Goal: Task Accomplishment & Management: Complete application form

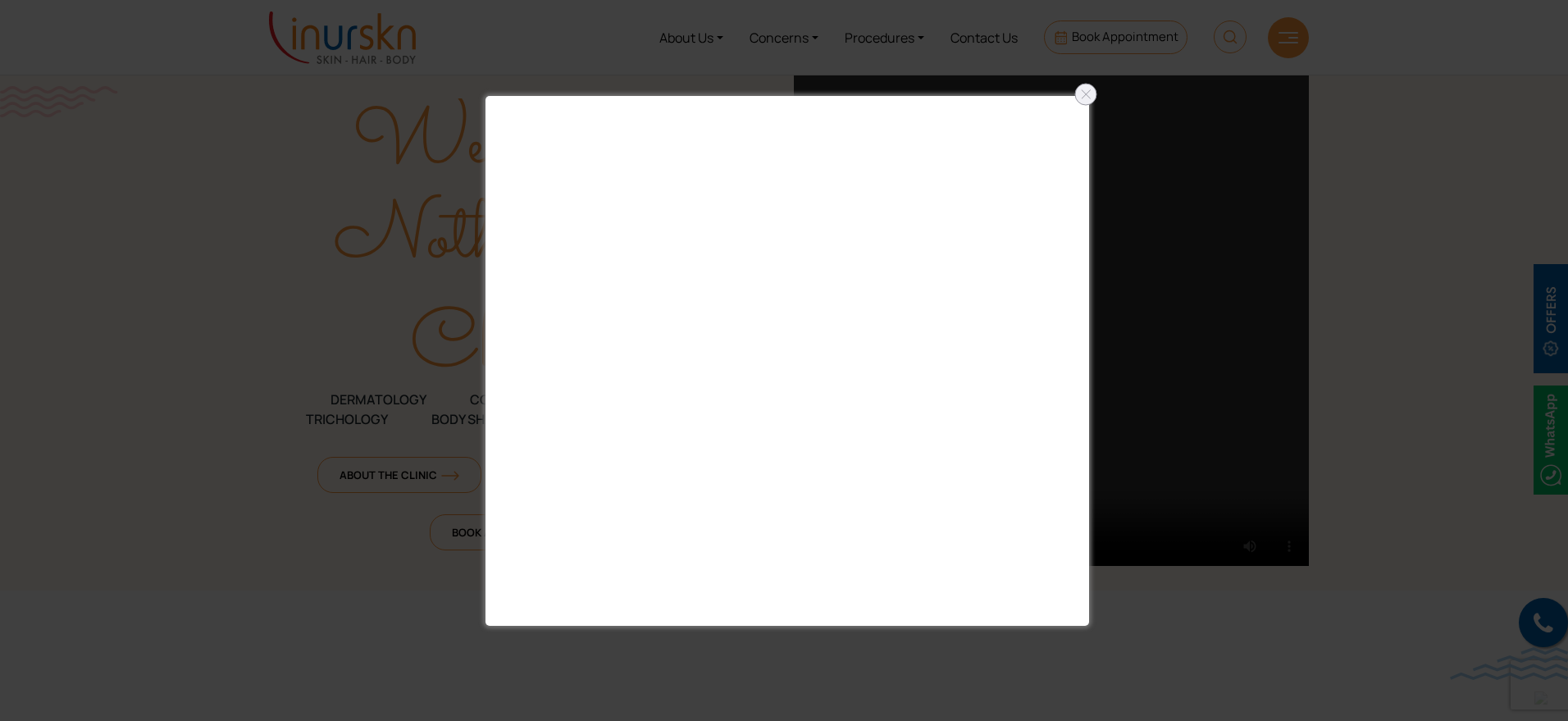
scroll to position [308, 0]
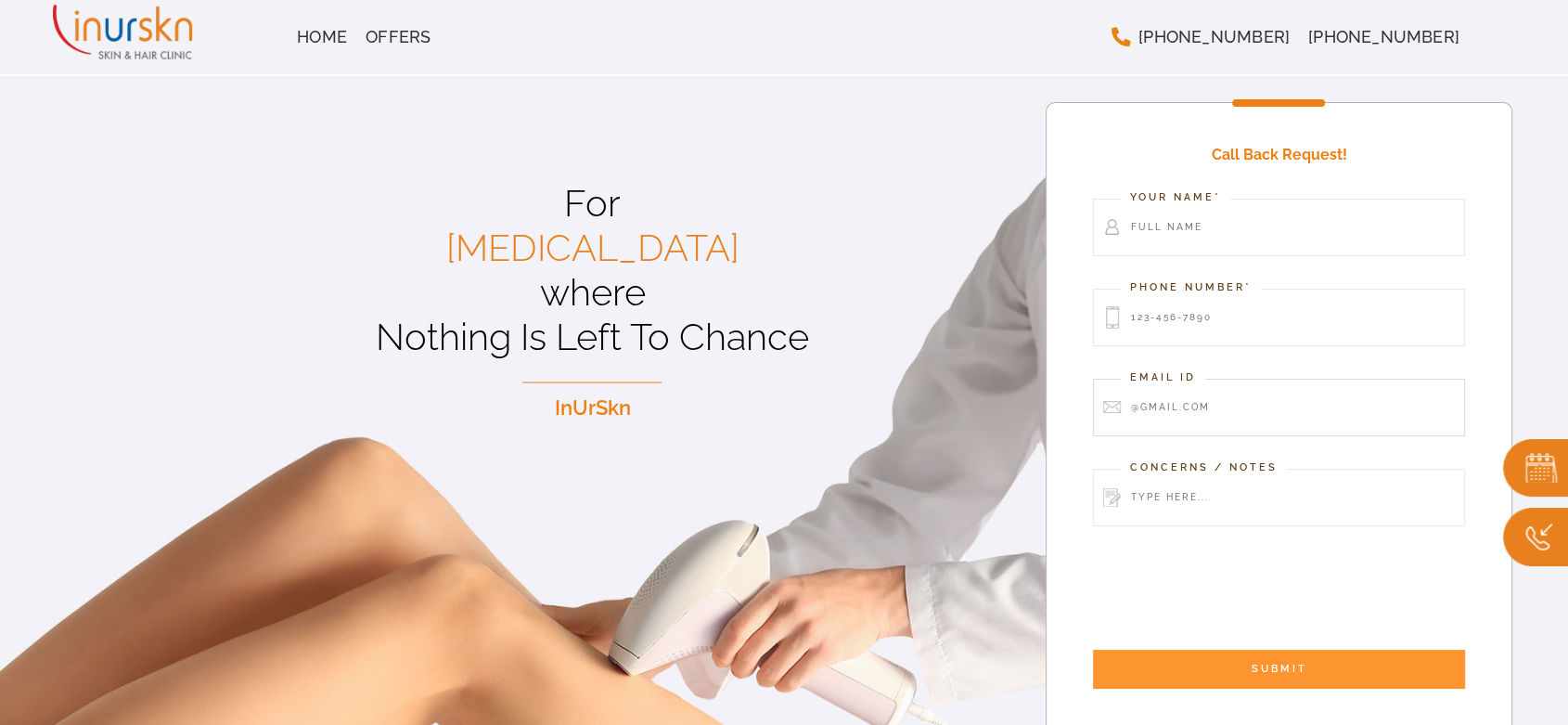
click at [1217, 409] on input "Contact form" at bounding box center [1278, 407] width 372 height 57
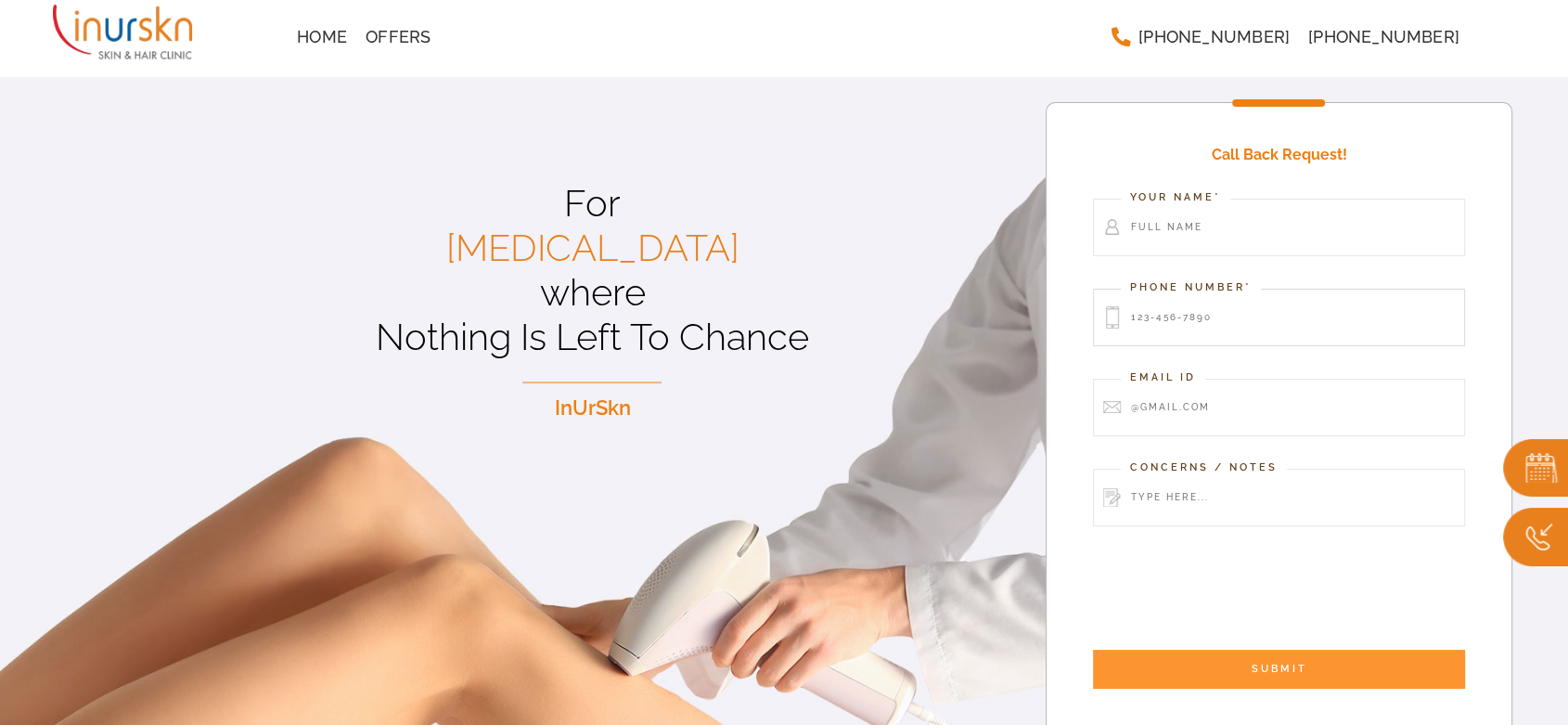
click at [1209, 321] on input "Contact form" at bounding box center [1278, 318] width 372 height 57
click at [1244, 218] on input "Contact form" at bounding box center [1278, 228] width 372 height 57
type input "Kruti"
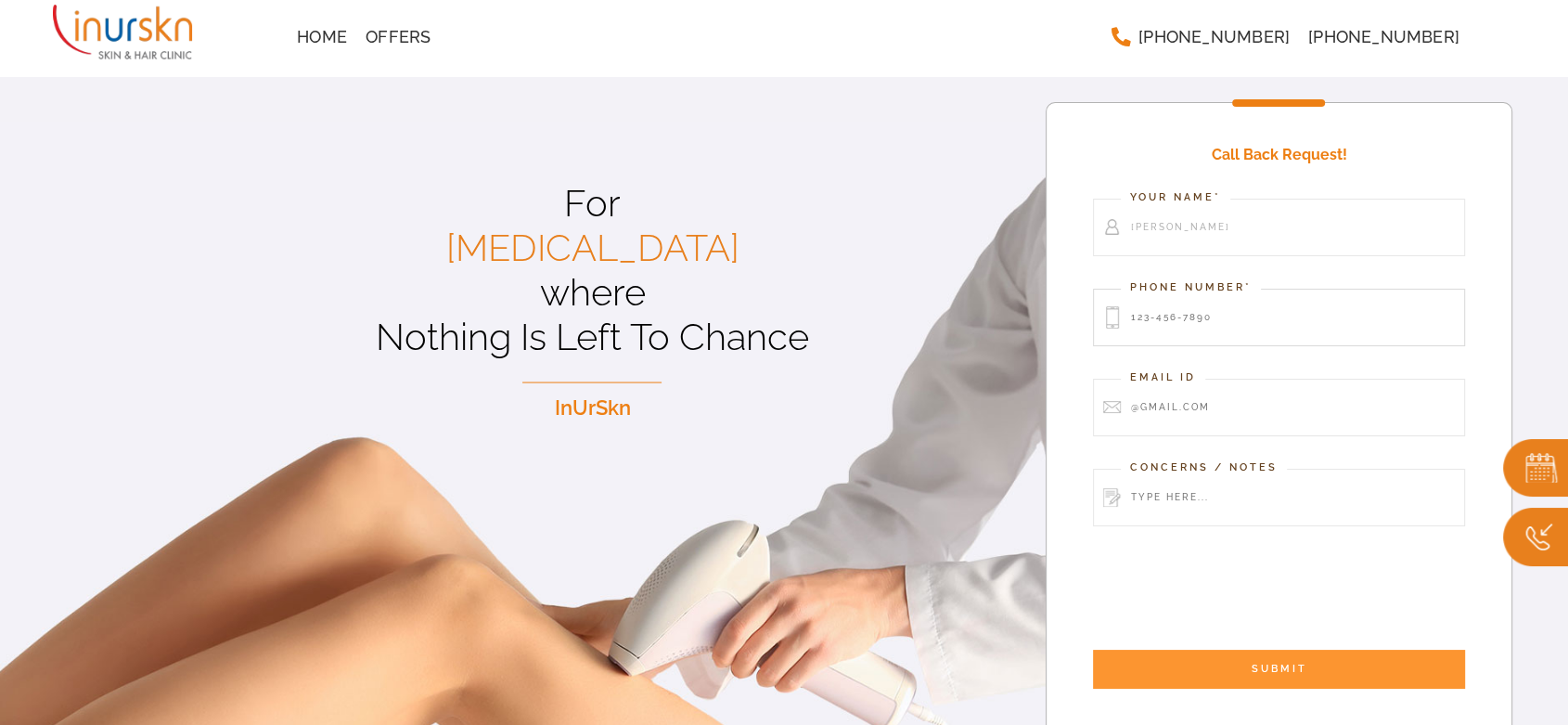
click at [1244, 319] on input "Contact form" at bounding box center [1278, 318] width 372 height 57
type input "7718095390"
click at [1236, 403] on input "Contact form" at bounding box center [1278, 407] width 372 height 57
click at [1165, 501] on input "Contact form" at bounding box center [1278, 497] width 372 height 57
type input "d"
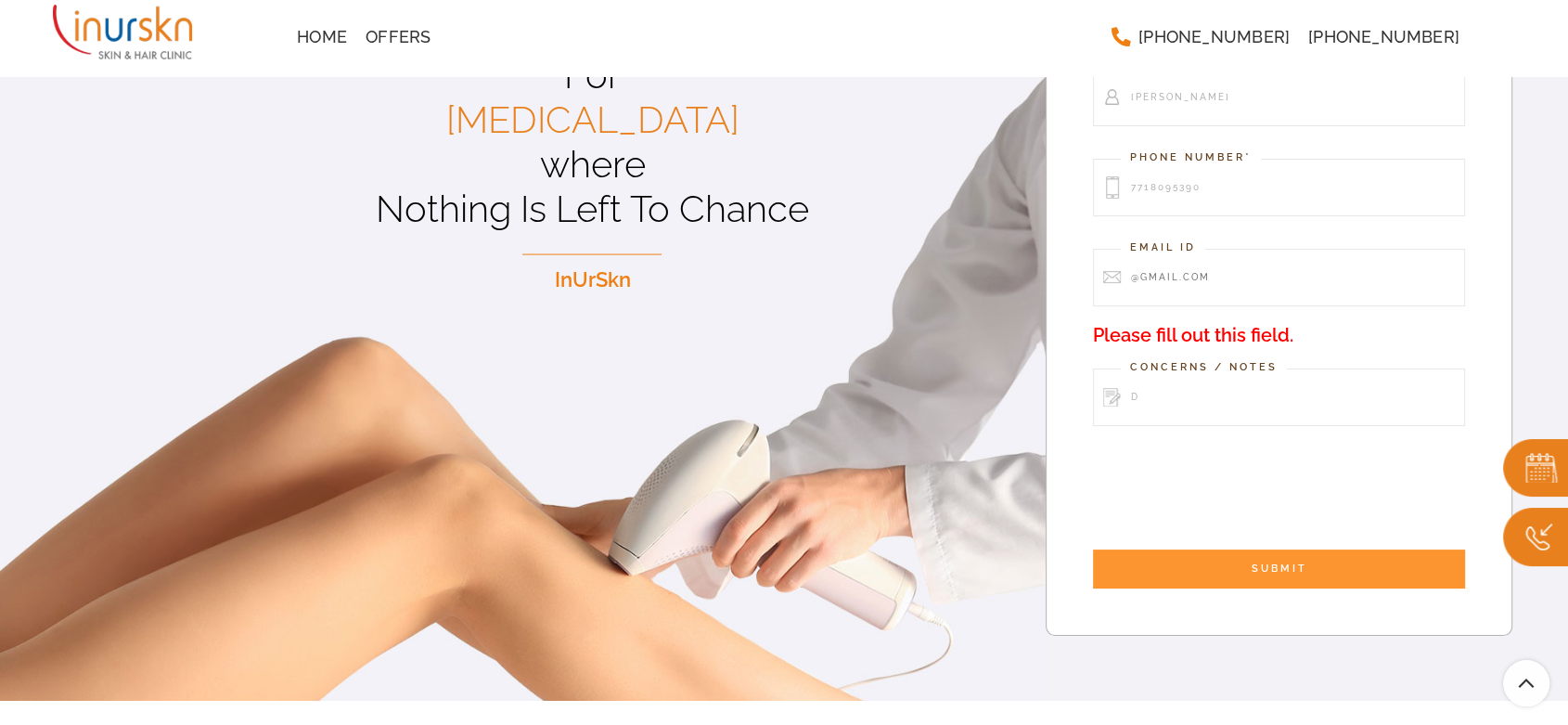
scroll to position [206, 0]
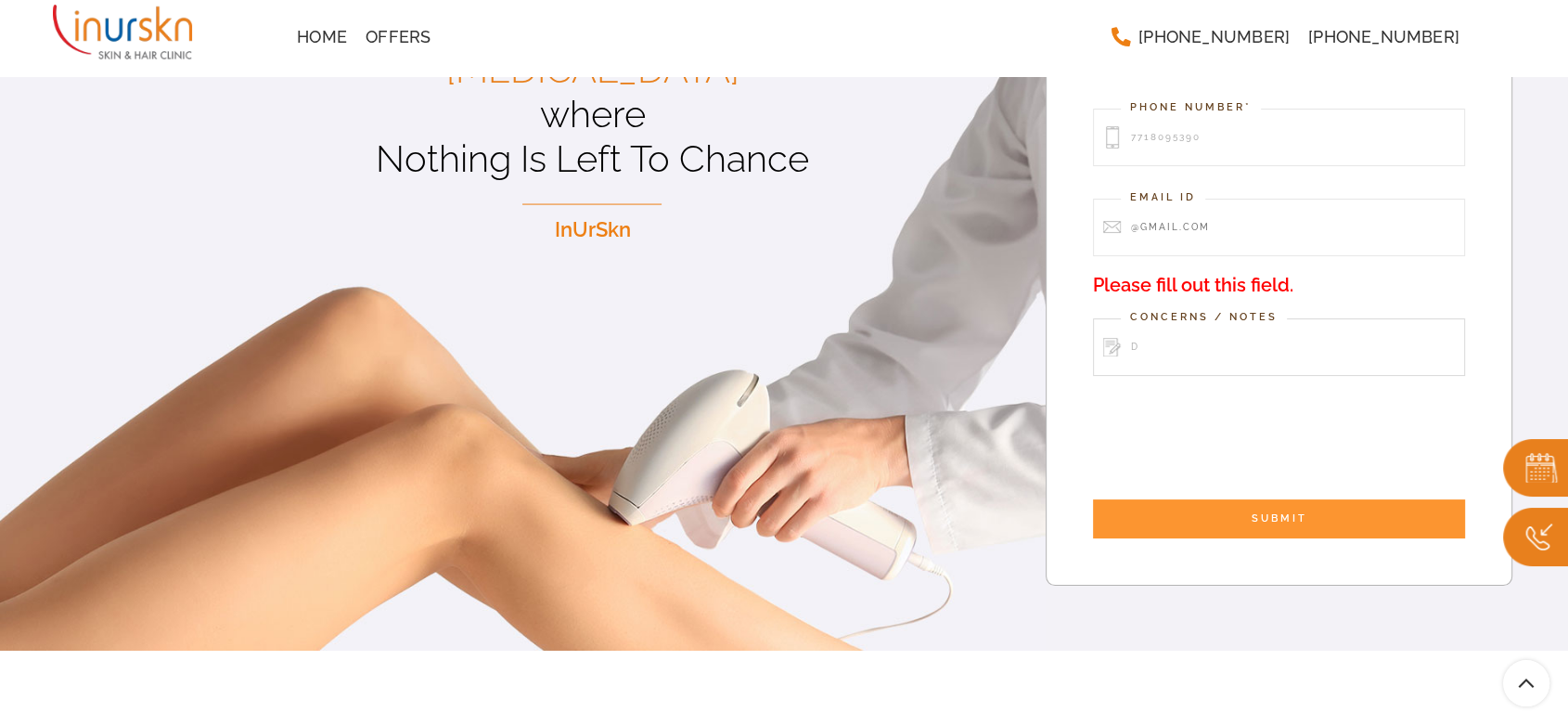
click at [1210, 355] on input "d" at bounding box center [1278, 347] width 372 height 57
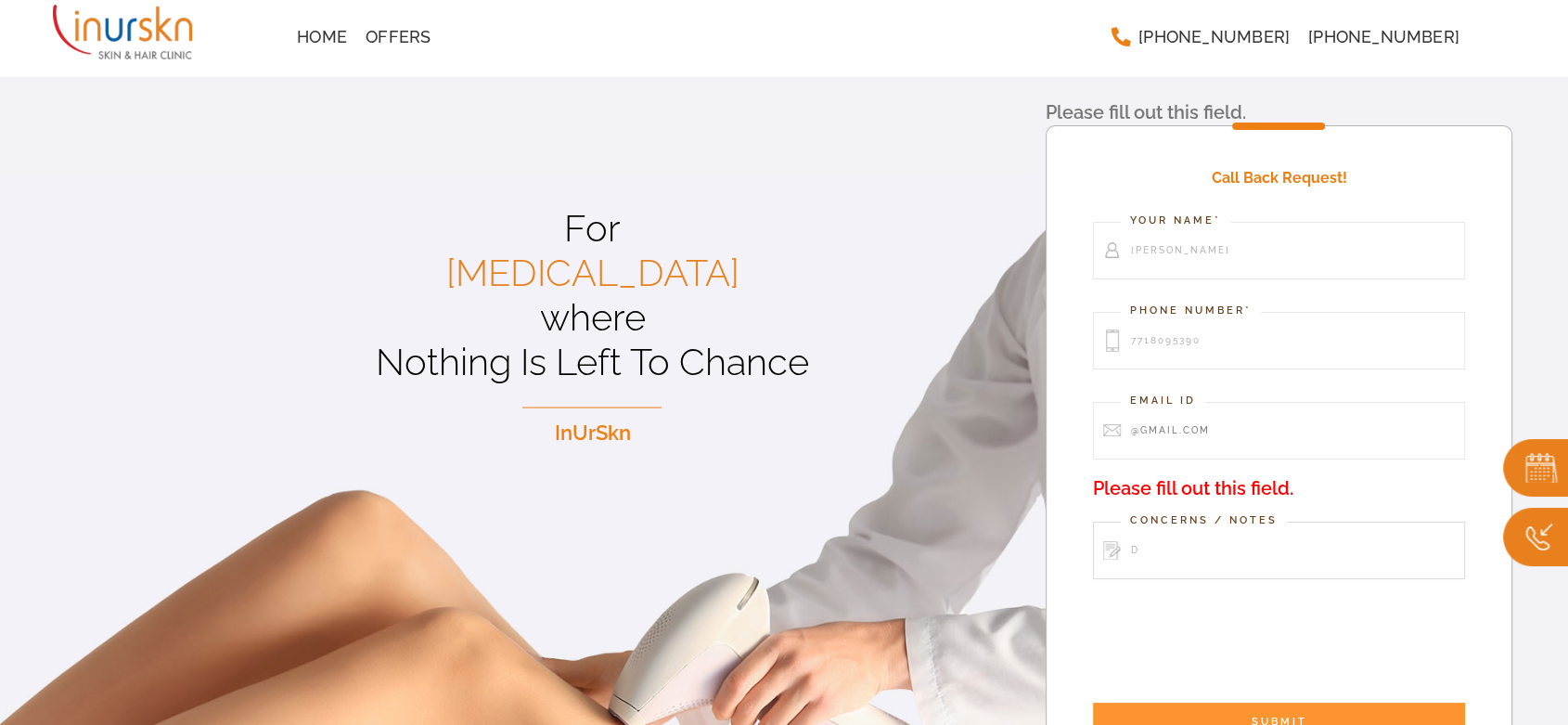
scroll to position [0, 0]
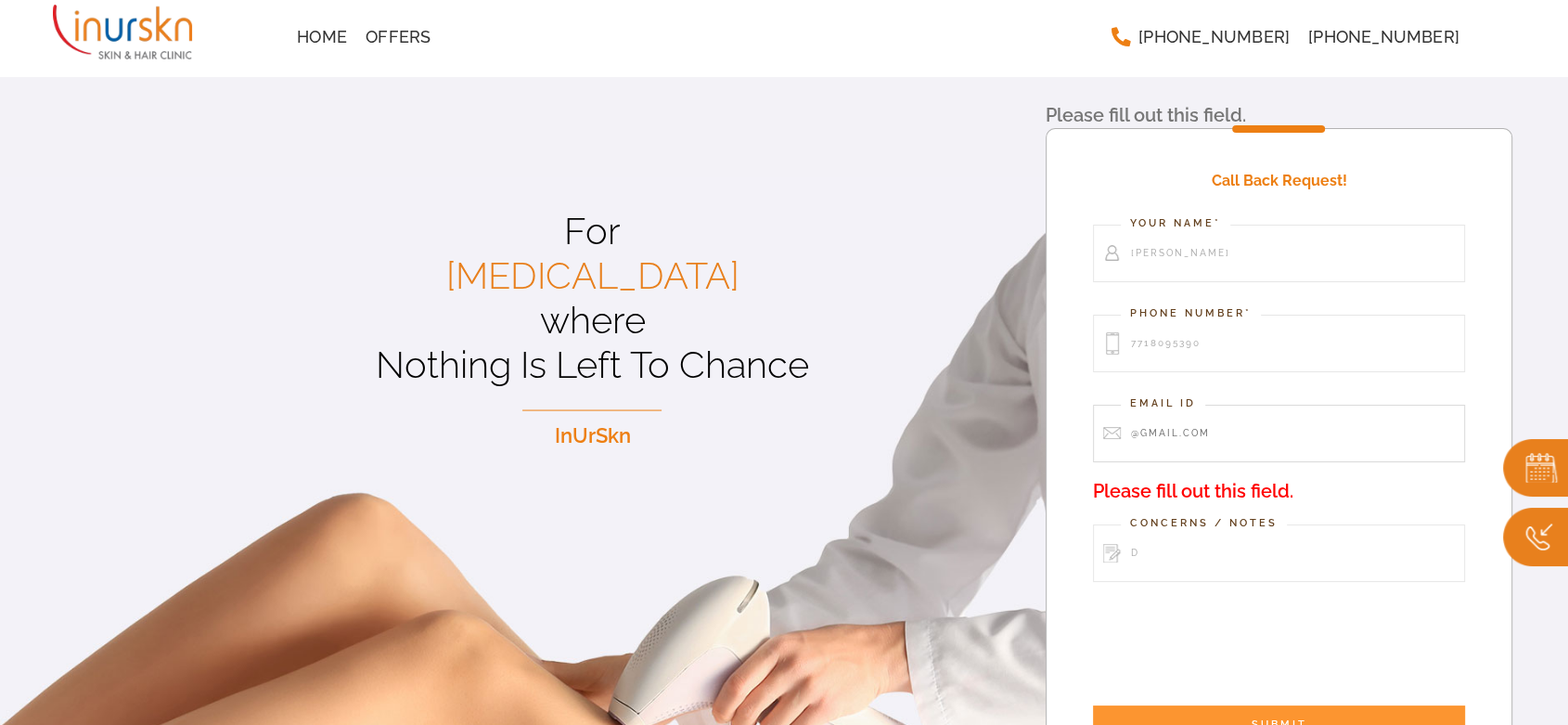
click at [1197, 427] on input "Contact form" at bounding box center [1278, 433] width 372 height 57
click at [1179, 432] on input "Contact form" at bounding box center [1278, 433] width 372 height 57
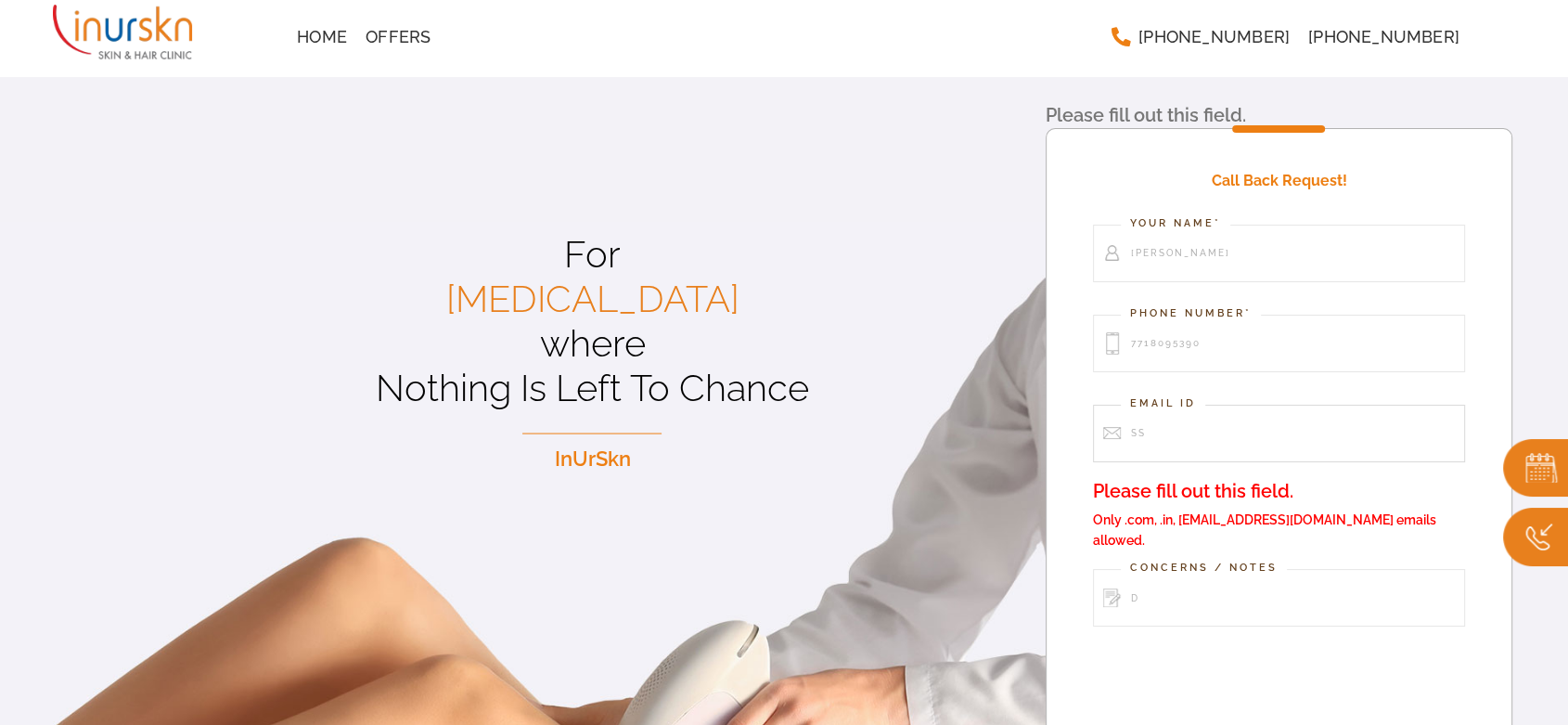
type input "ss"
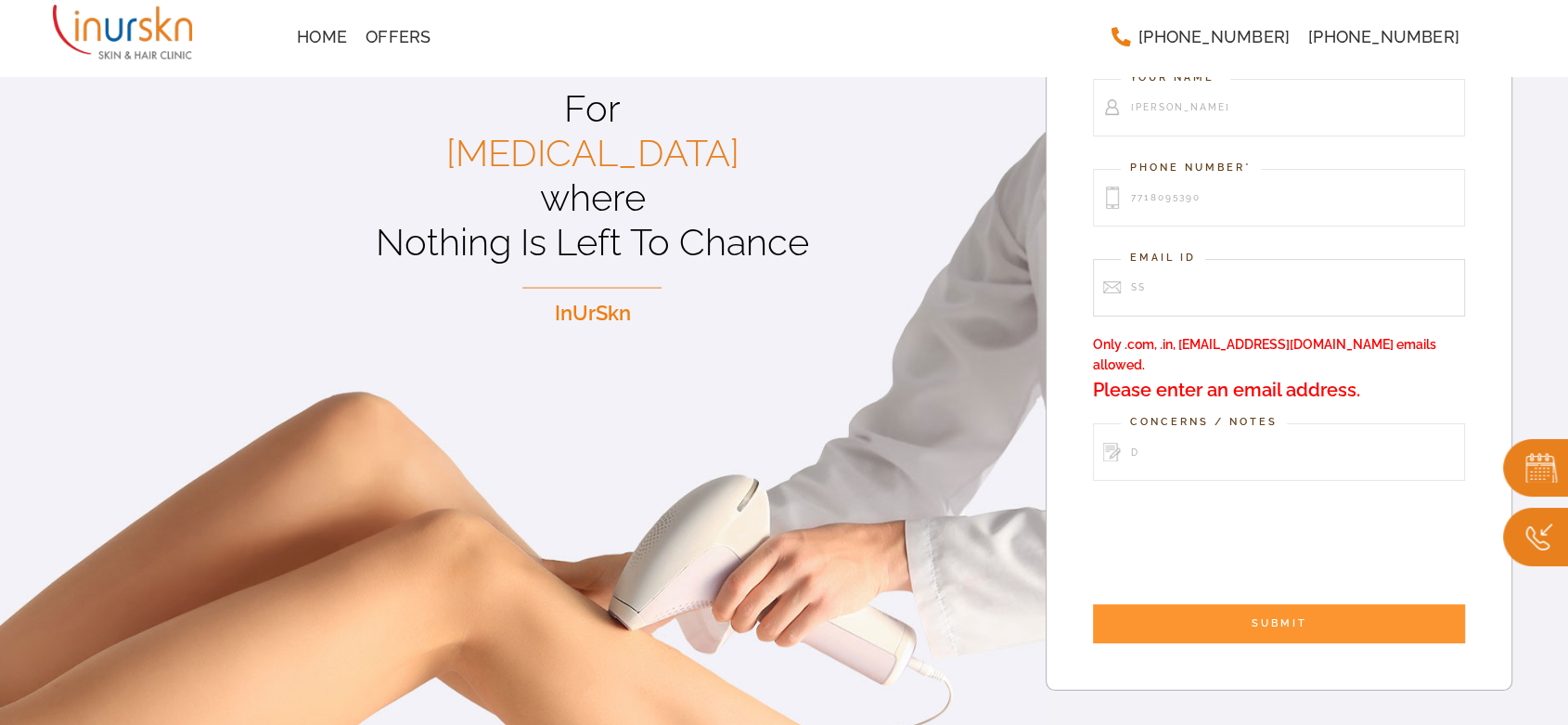
scroll to position [206, 0]
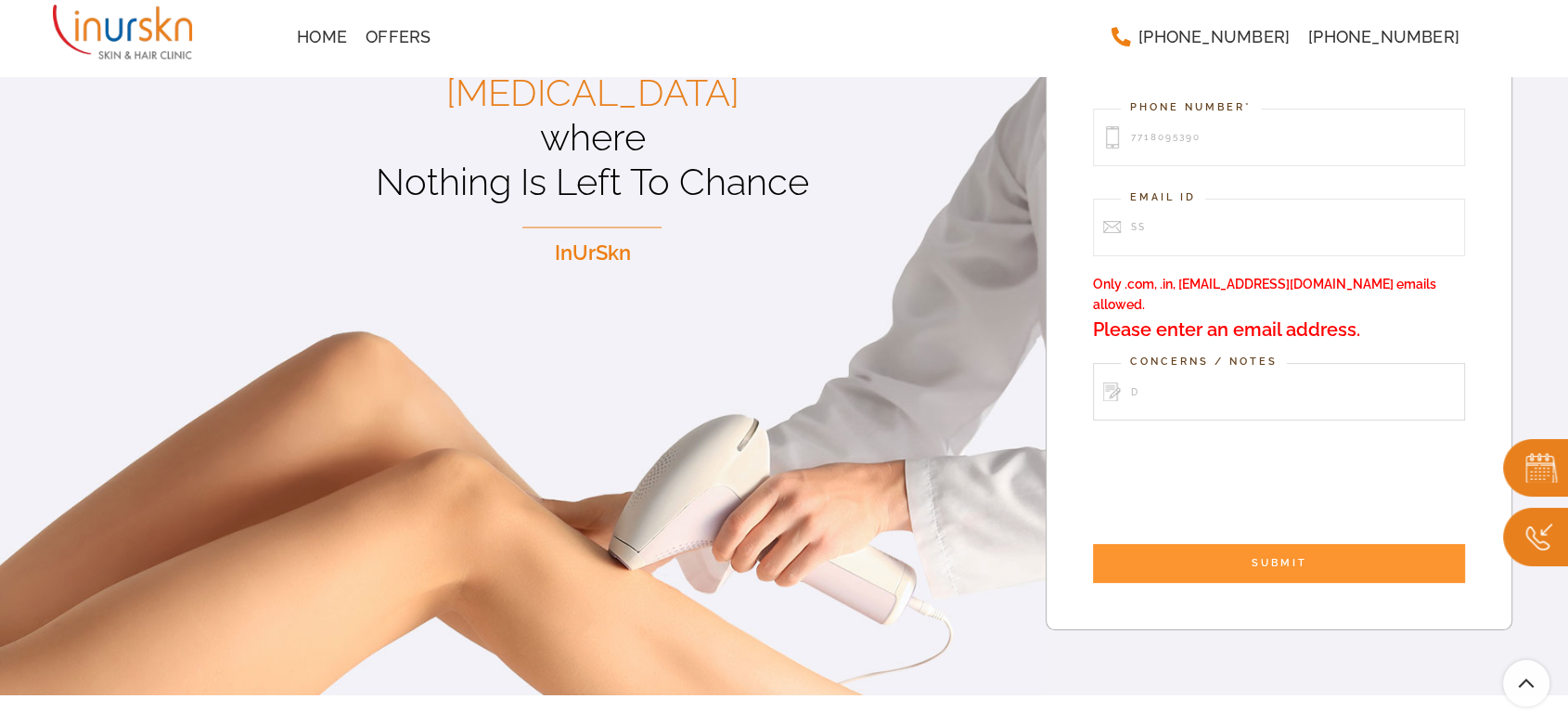
click at [1231, 369] on input "d" at bounding box center [1278, 391] width 372 height 57
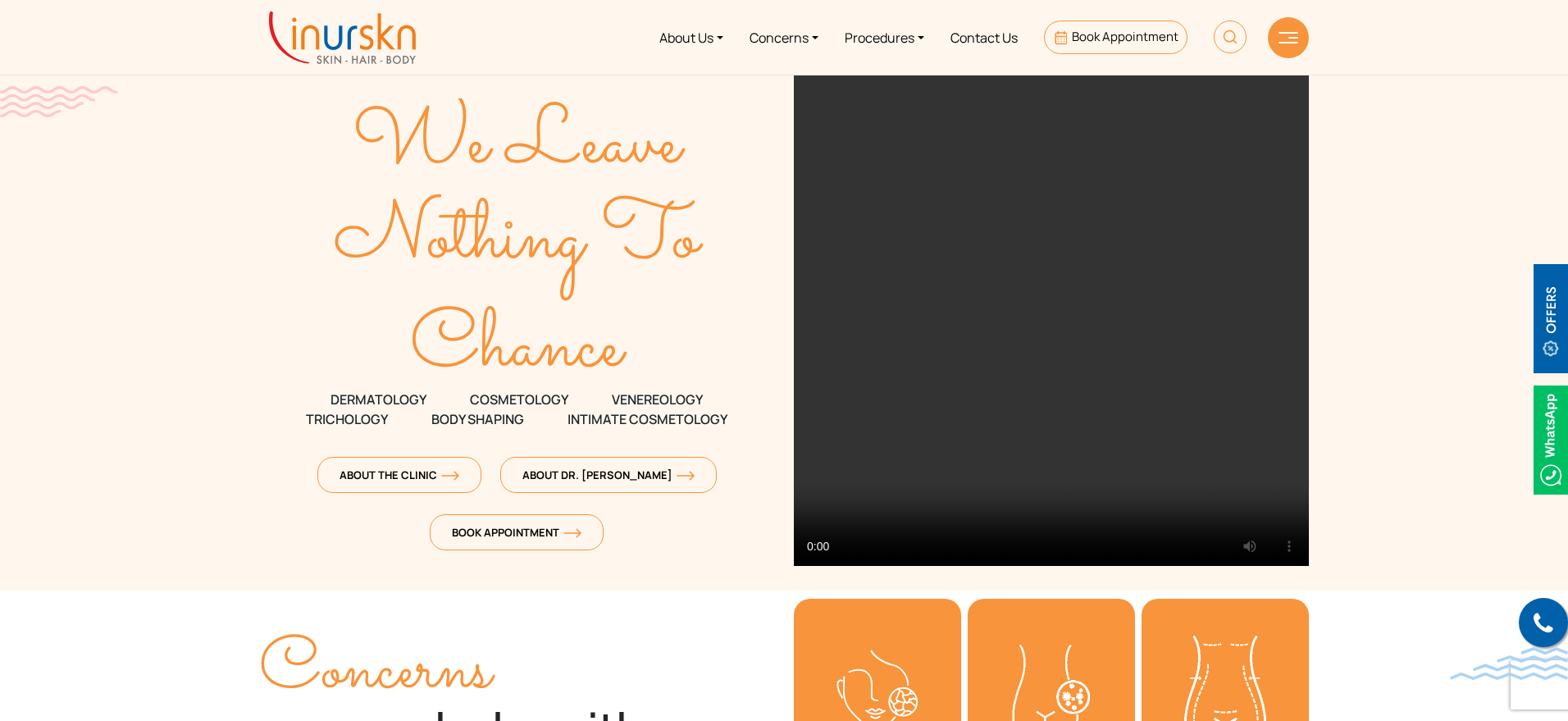
click at [1283, 40] on img at bounding box center [1287, 38] width 19 height 12
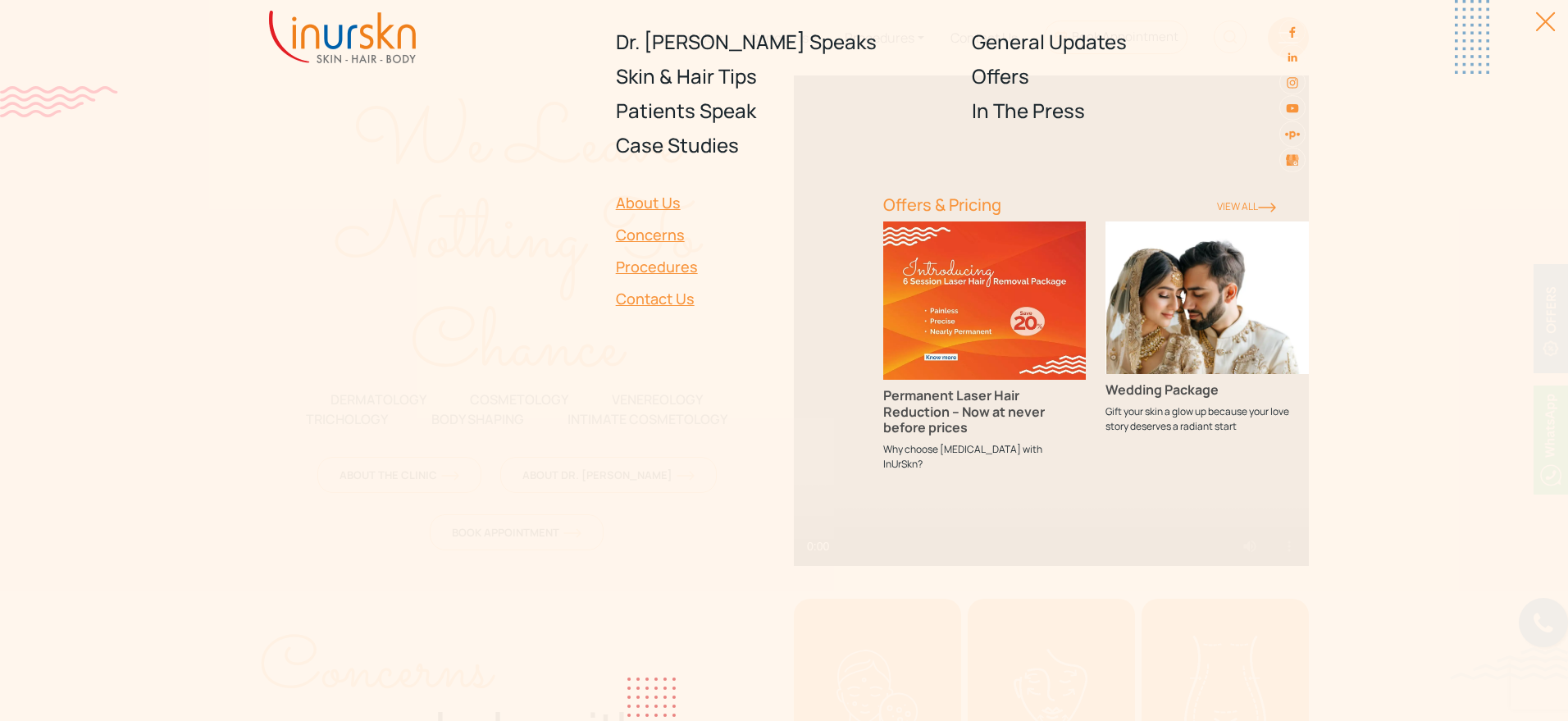
click at [1543, 20] on div at bounding box center [1537, 30] width 37 height 37
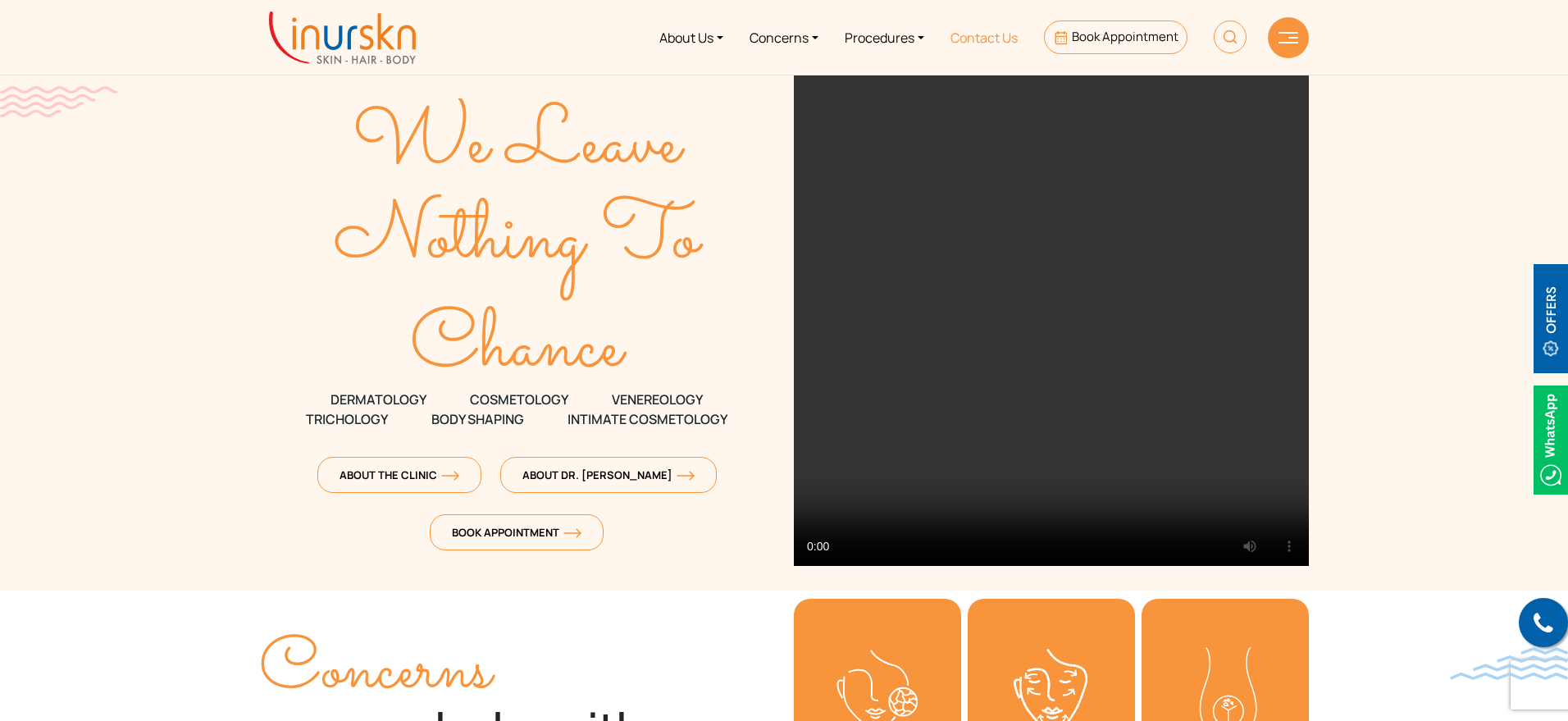
click at [1003, 38] on link "Contact Us" at bounding box center [984, 37] width 94 height 62
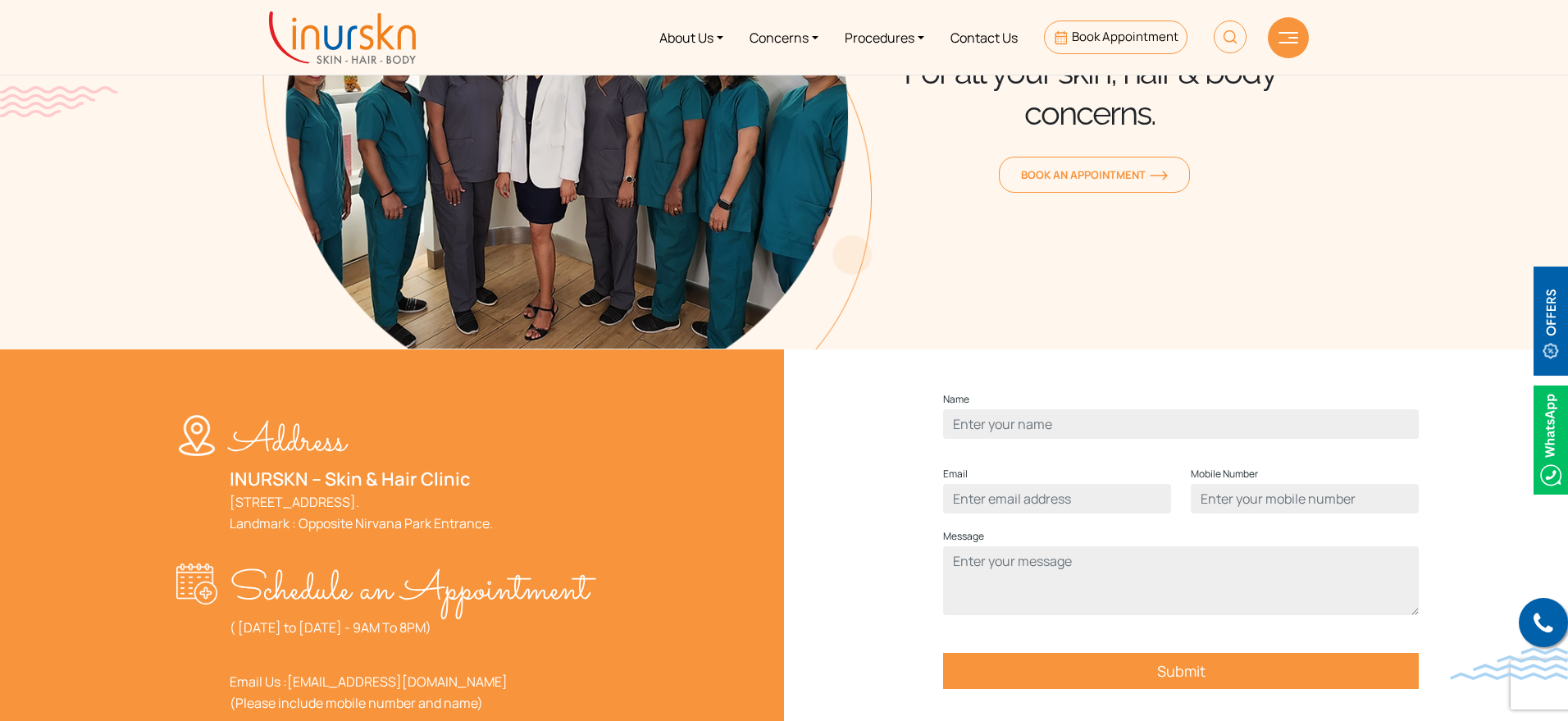
scroll to position [615, 0]
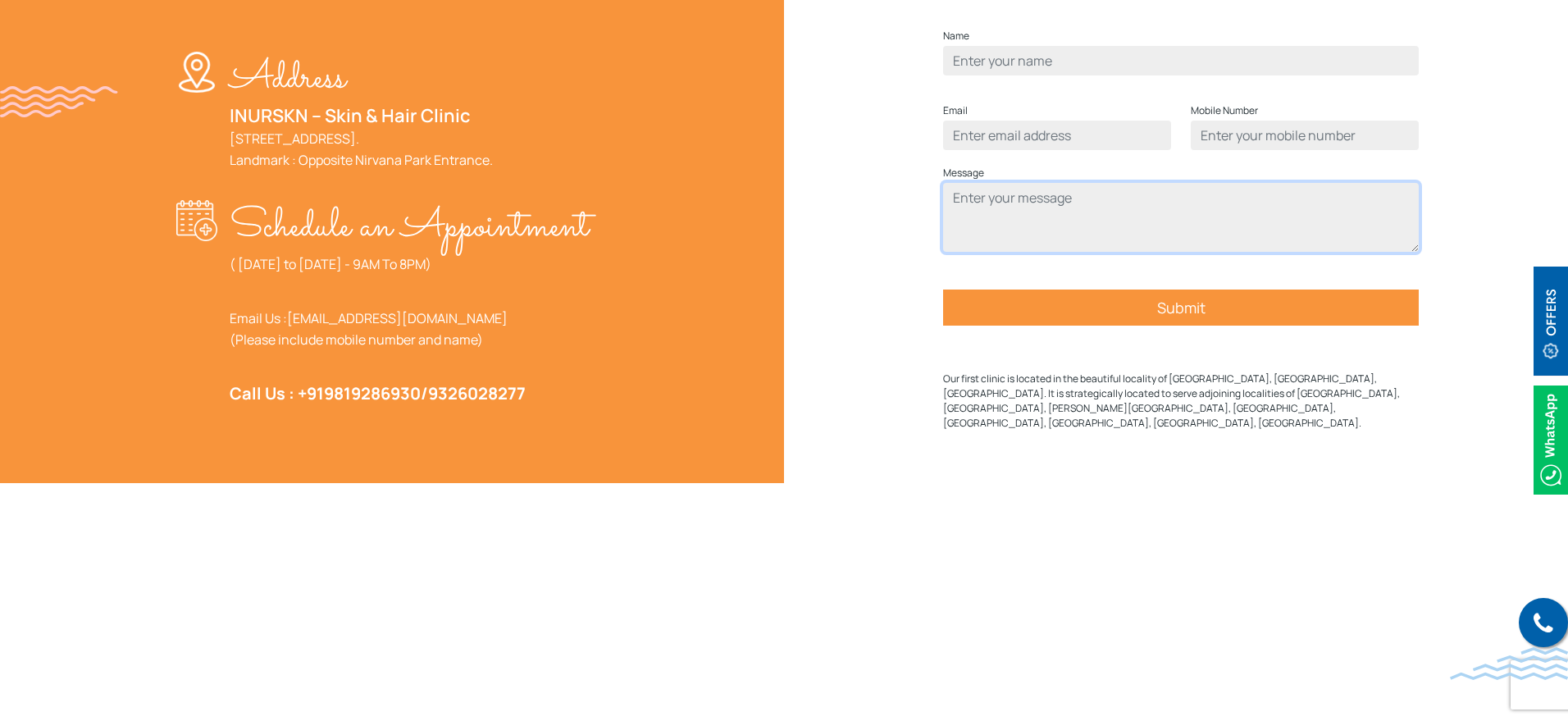
click at [1020, 243] on textarea "Contact form" at bounding box center [1181, 216] width 476 height 68
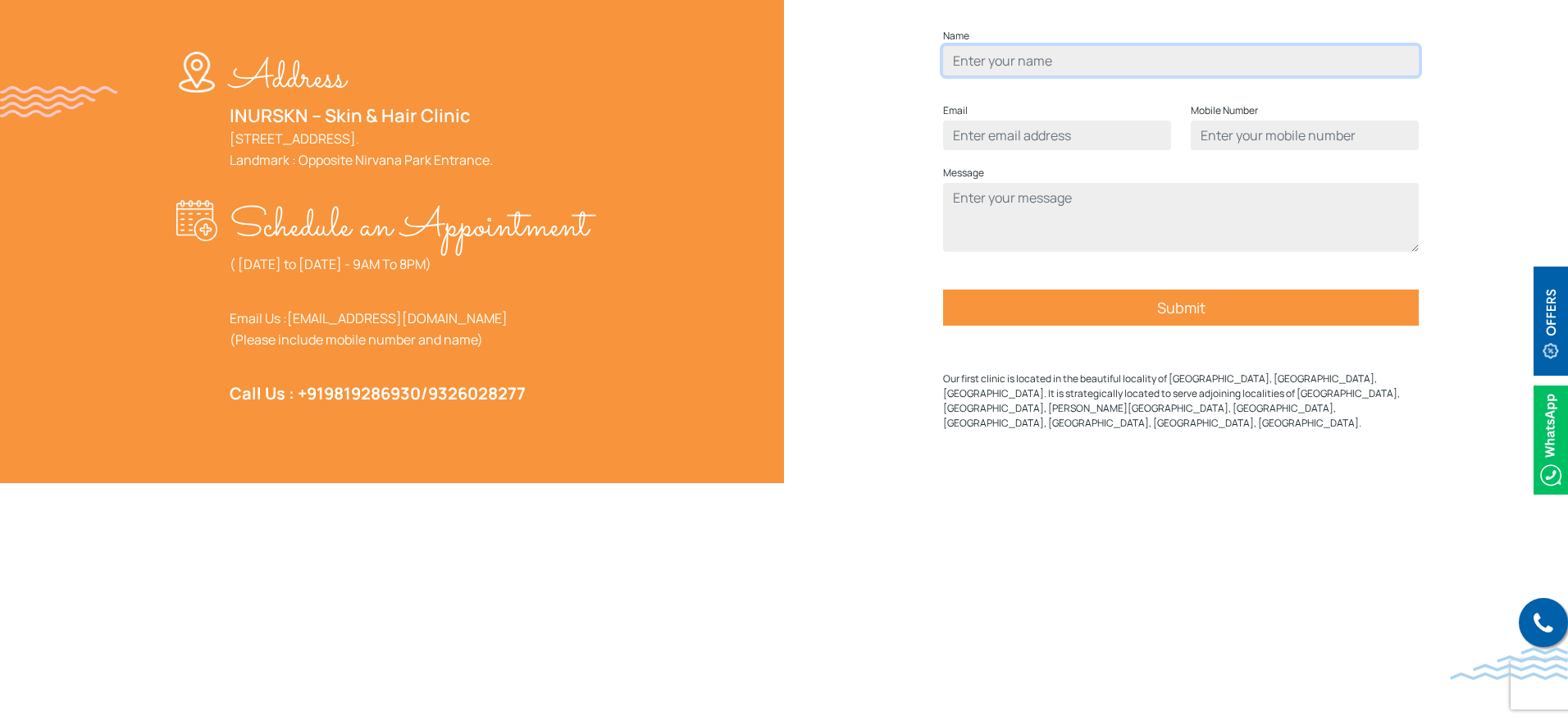
click at [1021, 75] on input "Contact form" at bounding box center [1181, 60] width 476 height 30
type input "kruti"
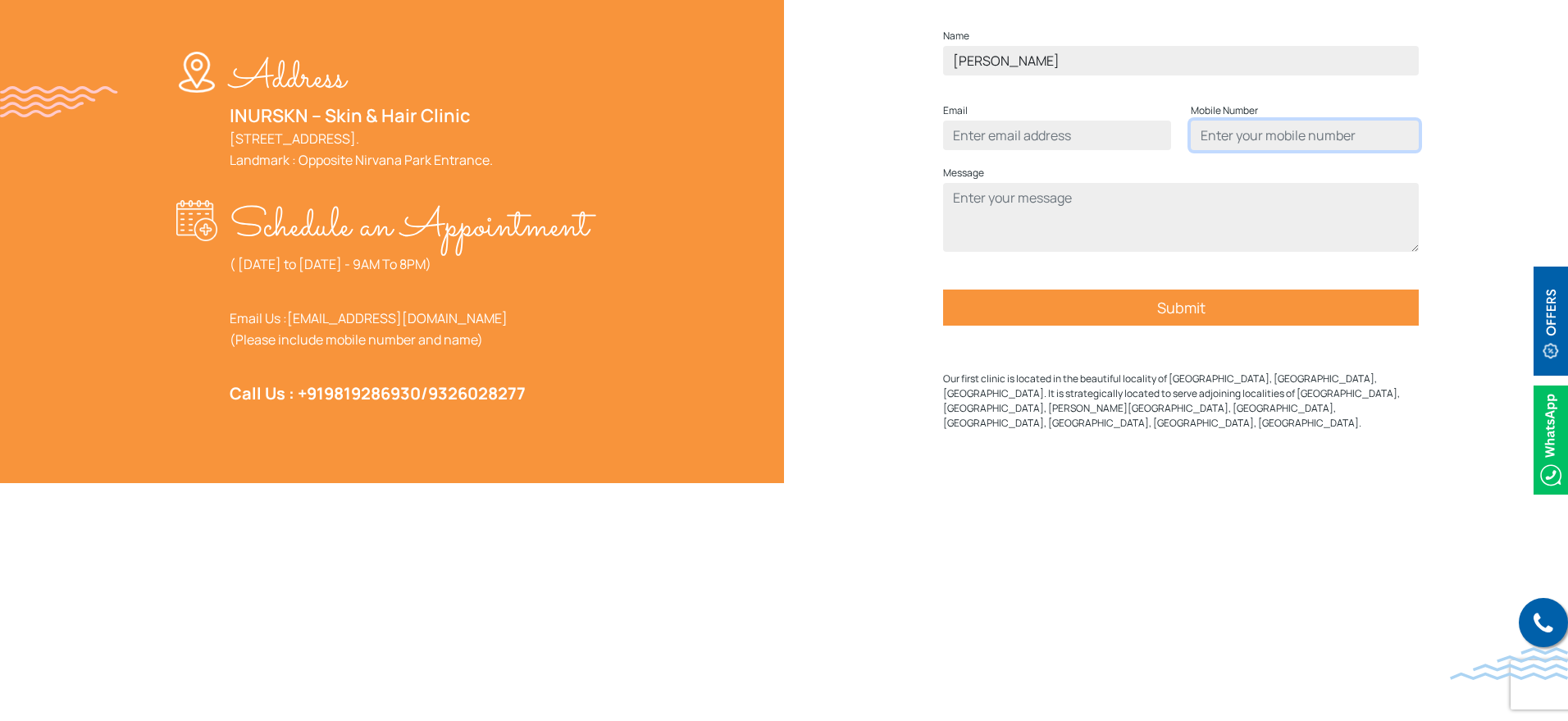
click at [1239, 150] on input "Contact form" at bounding box center [1305, 135] width 228 height 30
type input "9876543210"
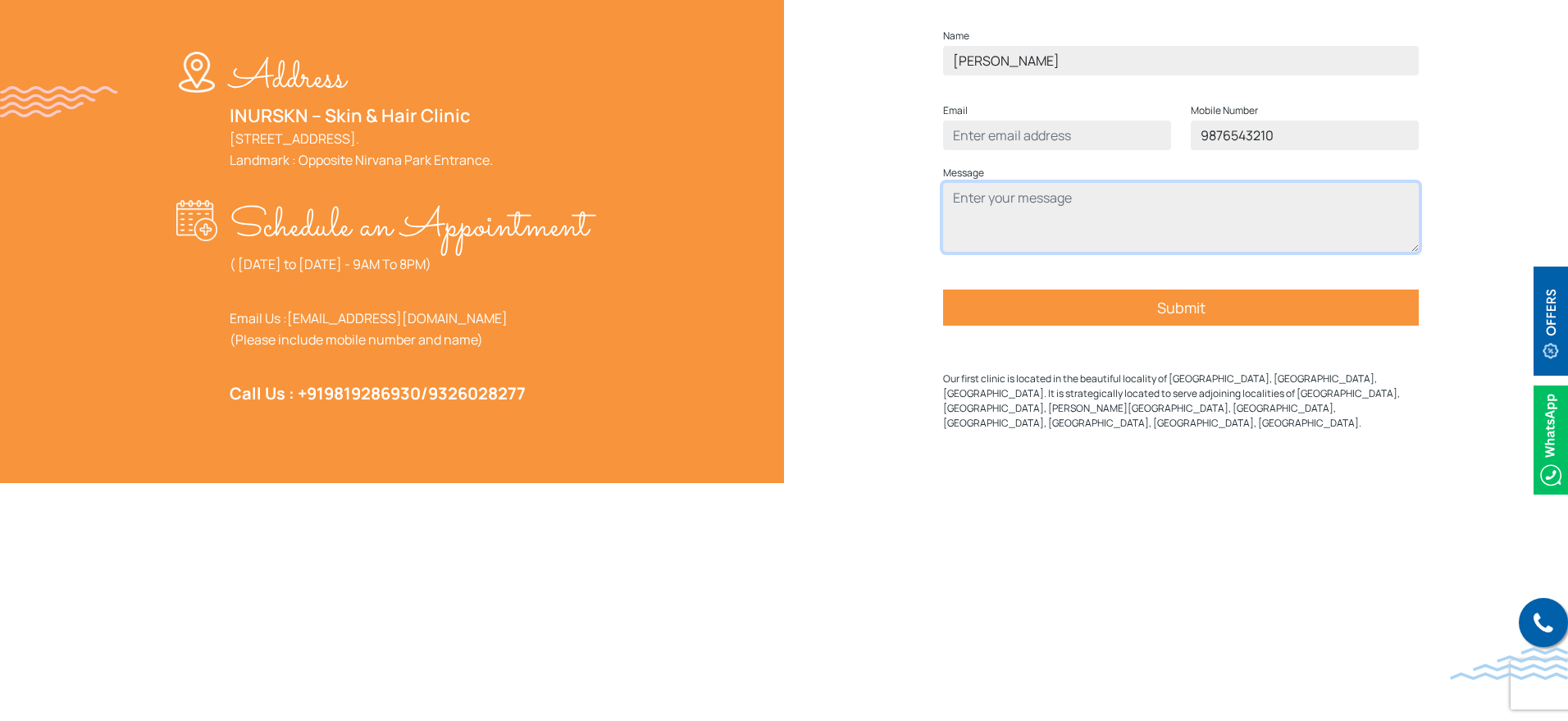
click at [1090, 252] on textarea "Contact form" at bounding box center [1181, 216] width 476 height 68
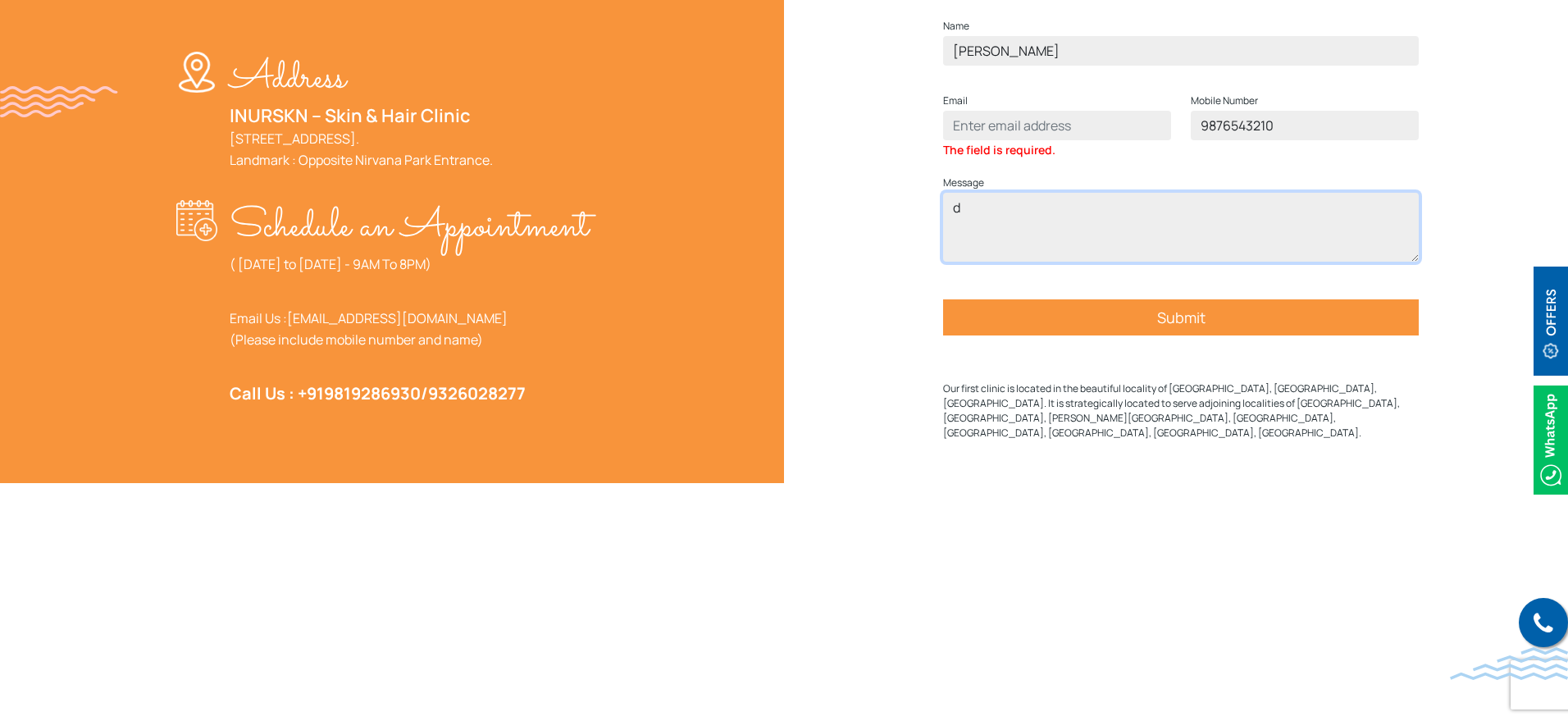
type textarea "d"
click at [990, 140] on input "Contact form" at bounding box center [1057, 125] width 228 height 30
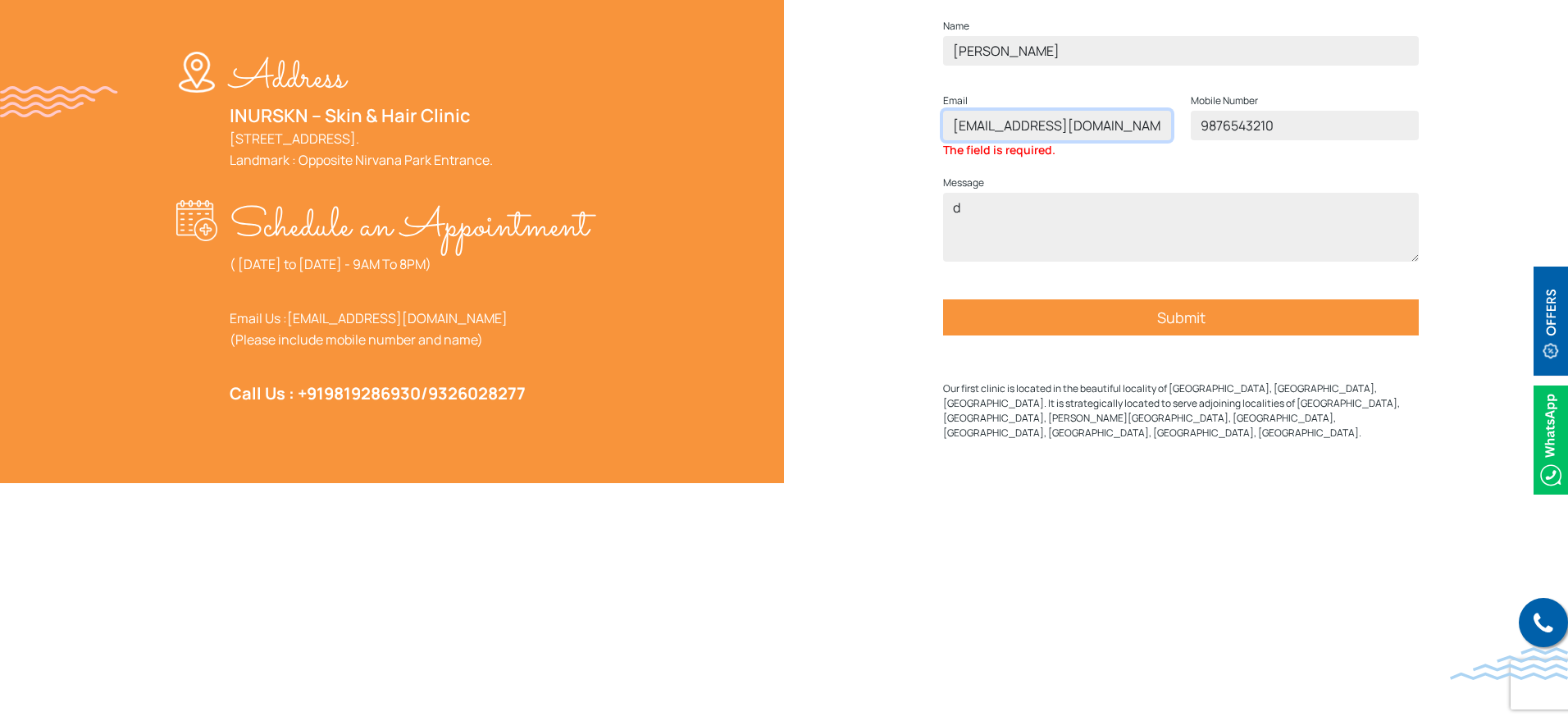
type input "test@tidal.in"
click at [1088, 336] on input "Submit" at bounding box center [1181, 317] width 476 height 36
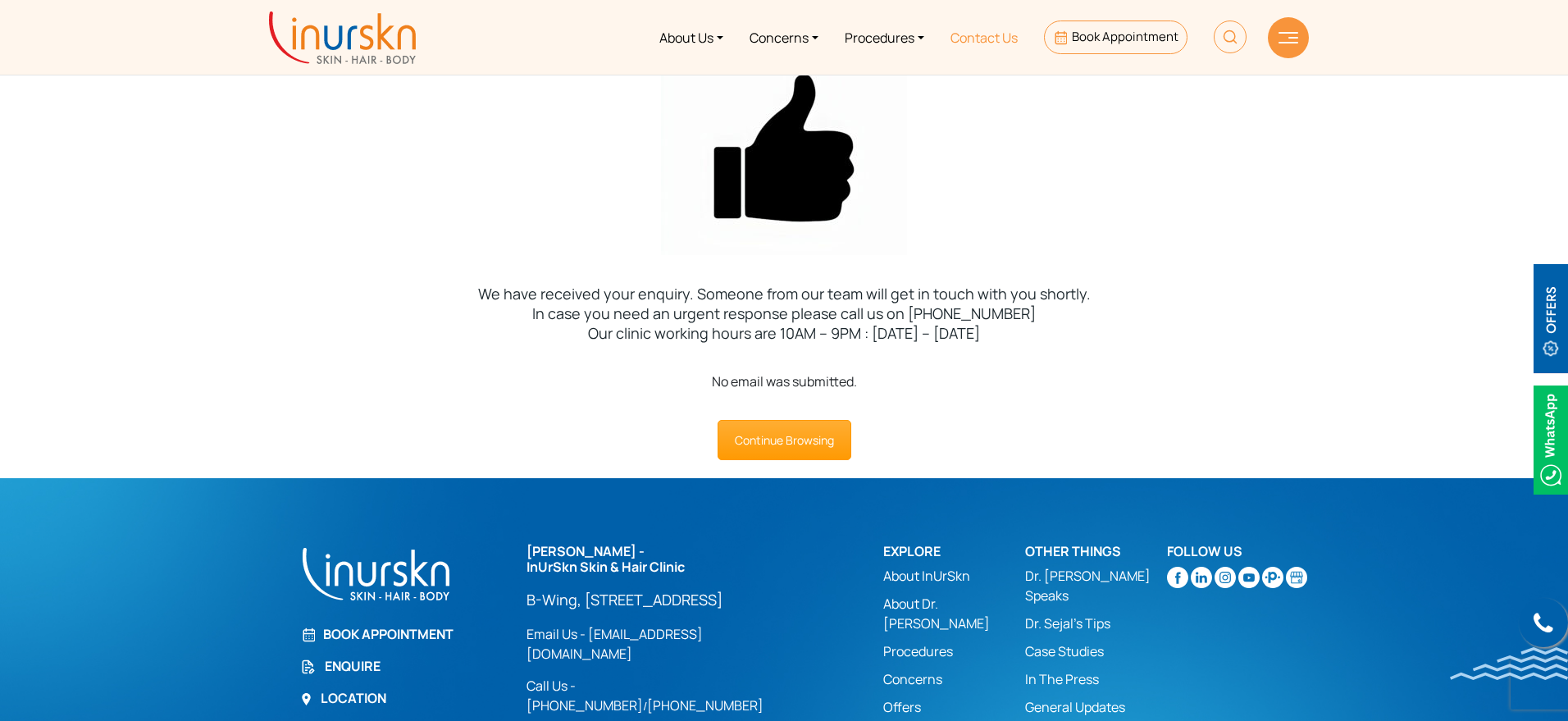
click at [981, 30] on link "Contact Us" at bounding box center [984, 37] width 94 height 62
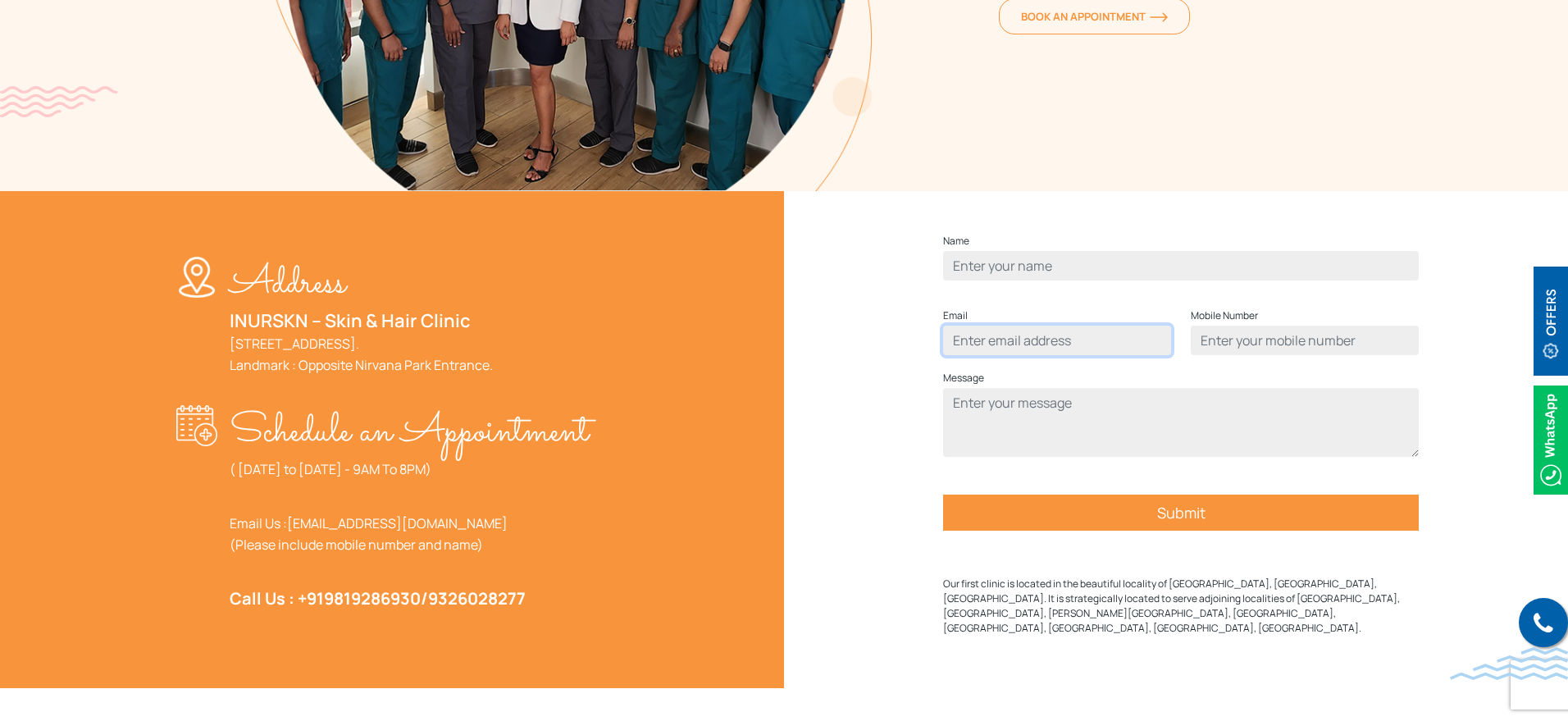
click at [1061, 355] on input "Contact form" at bounding box center [1057, 340] width 228 height 30
type input "[PERSON_NAME][EMAIL_ADDRESS][DOMAIN_NAME]"
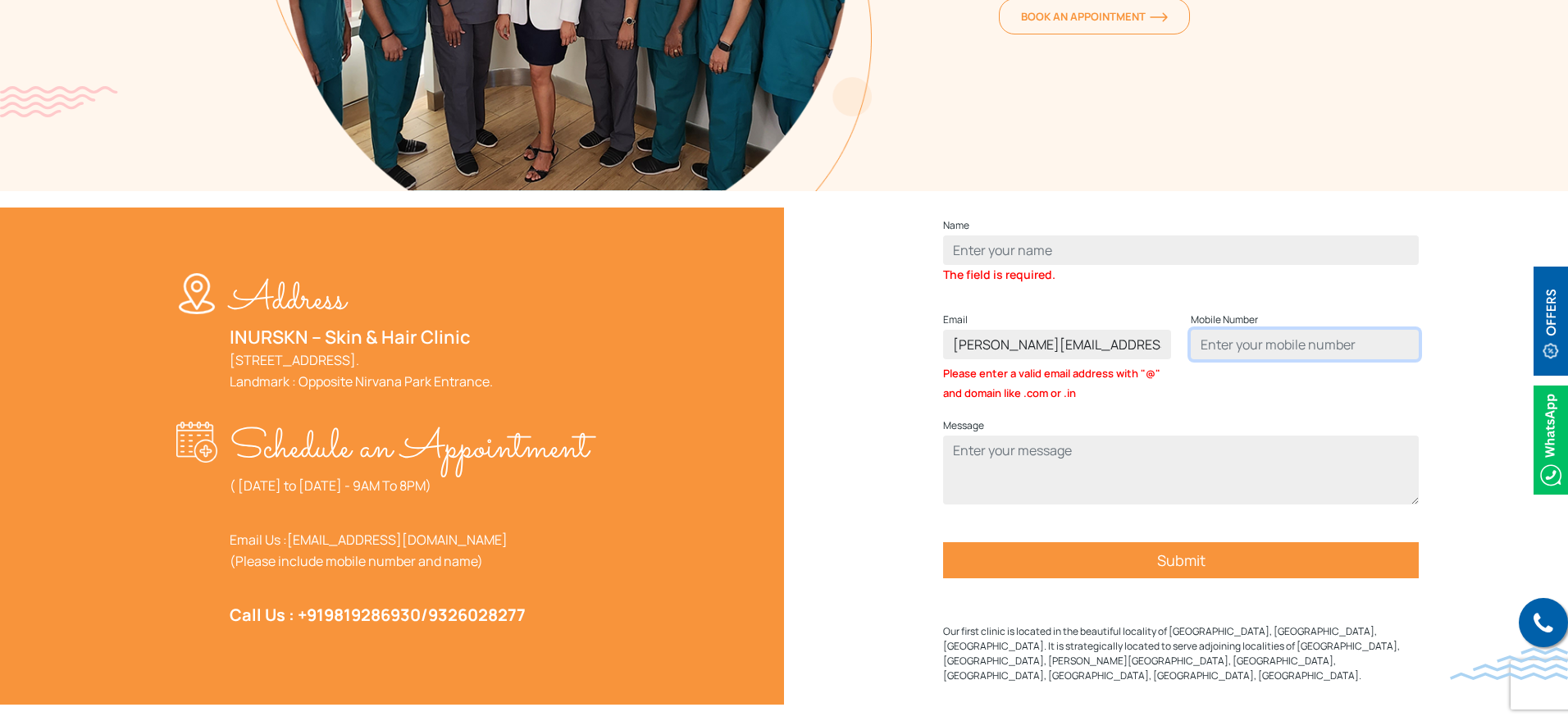
click at [1222, 358] on input "Contact form" at bounding box center [1305, 344] width 228 height 30
type input "9876543210"
click at [1064, 481] on textarea "Contact form" at bounding box center [1181, 469] width 476 height 68
